Goal: Transaction & Acquisition: Subscribe to service/newsletter

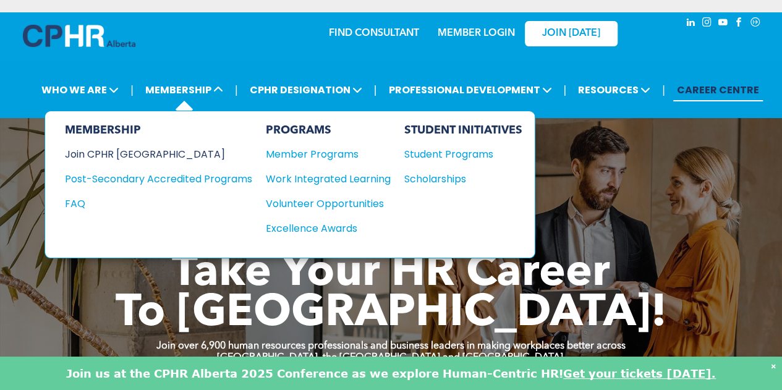
click at [115, 150] on div "Join CPHR [GEOGRAPHIC_DATA]" at bounding box center [149, 154] width 169 height 15
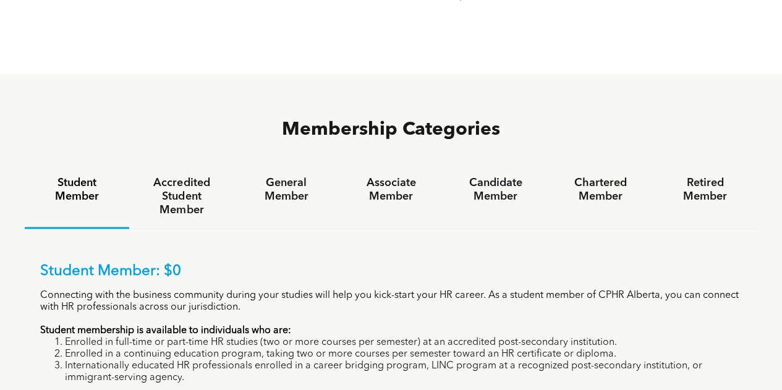
scroll to position [709, 0]
click at [393, 176] on h4 "Associate Member" at bounding box center [391, 189] width 82 height 27
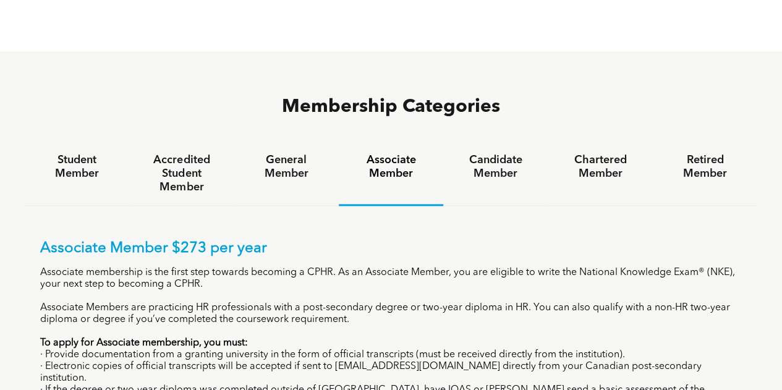
scroll to position [732, 0]
click at [302, 153] on h4 "General Member" at bounding box center [286, 166] width 82 height 27
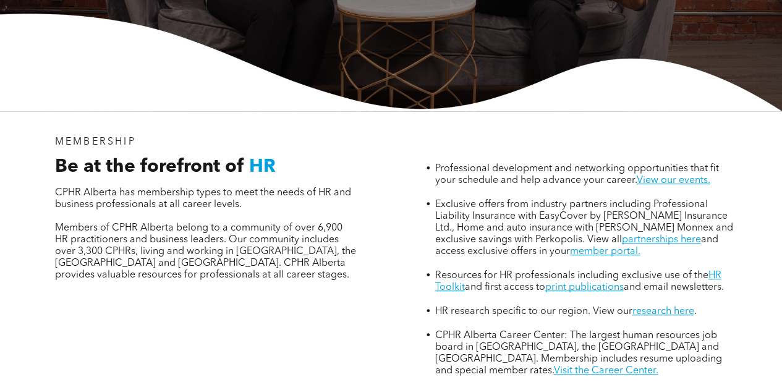
scroll to position [0, 0]
